Goal: Register for event/course

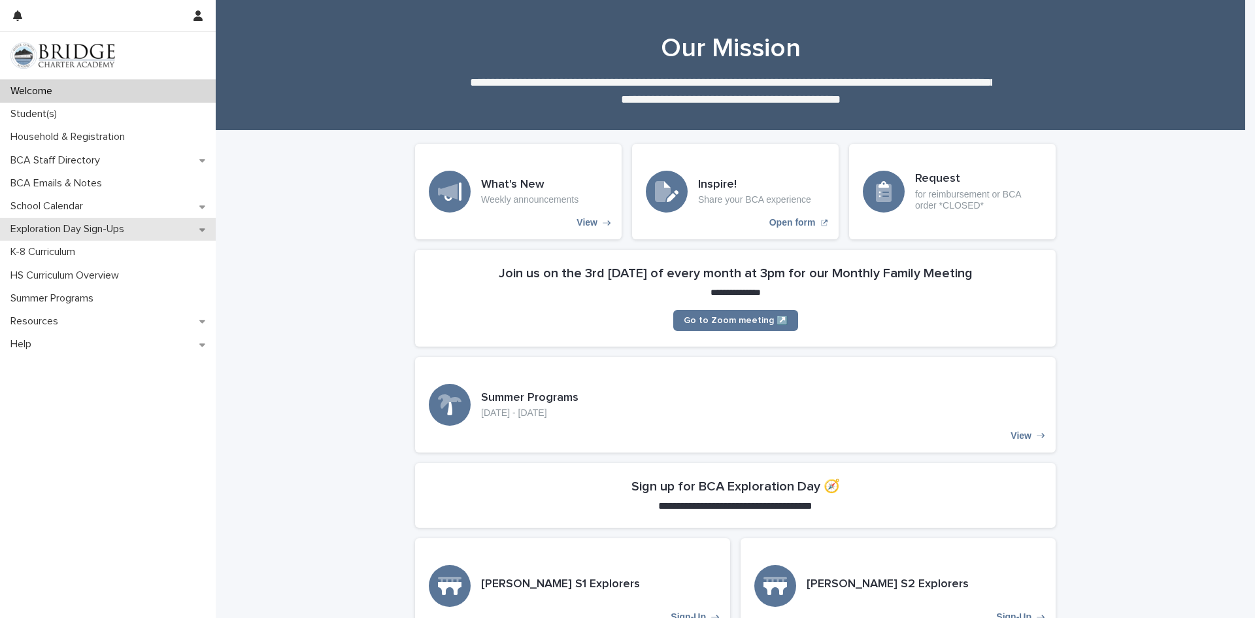
click at [50, 229] on p "Exploration Day Sign-Ups" at bounding box center [69, 229] width 129 height 12
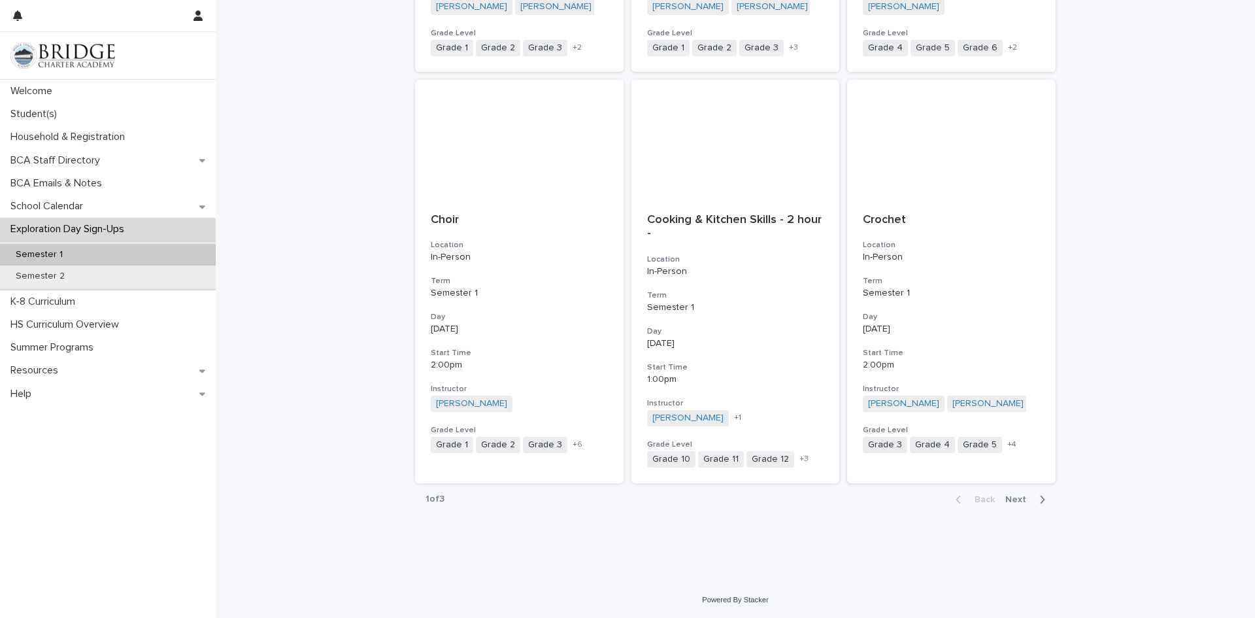
scroll to position [1339, 0]
click at [1009, 498] on span "Next" at bounding box center [1020, 498] width 29 height 9
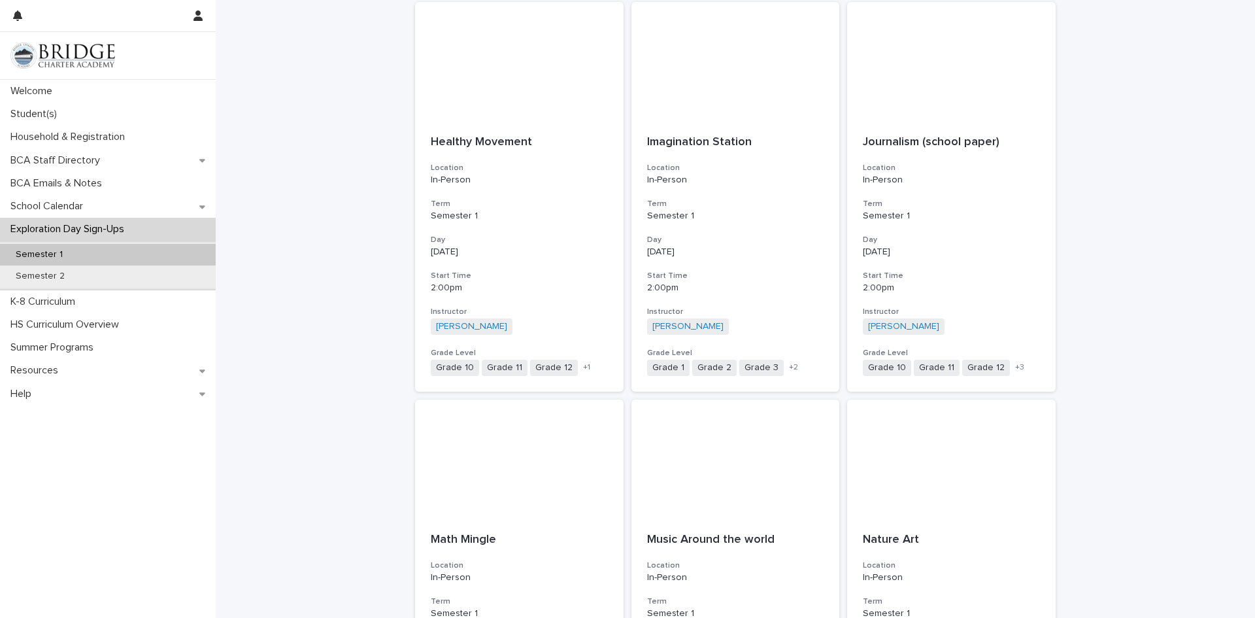
scroll to position [620, 0]
click at [789, 368] on span "+ 2" at bounding box center [793, 369] width 9 height 8
